Goal: Transaction & Acquisition: Download file/media

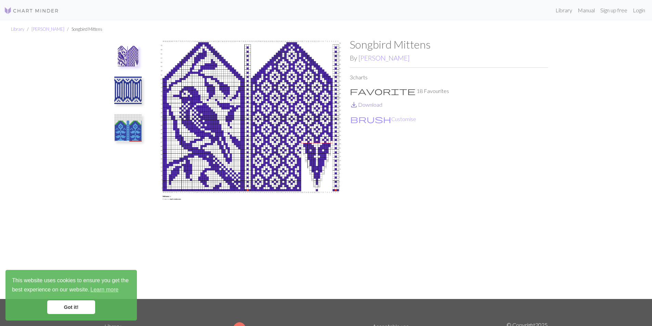
click at [371, 103] on link "save_alt Download" at bounding box center [366, 104] width 33 height 7
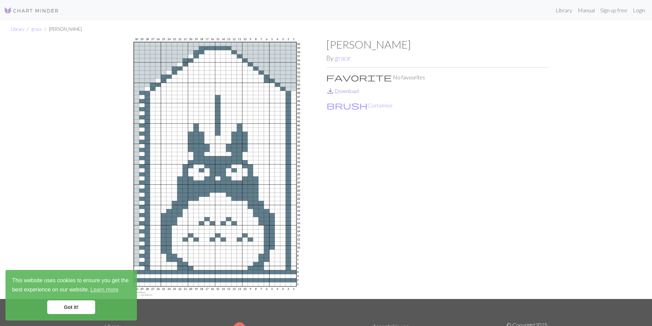
click at [348, 91] on link "save_alt Download" at bounding box center [342, 91] width 33 height 7
